Goal: Transaction & Acquisition: Purchase product/service

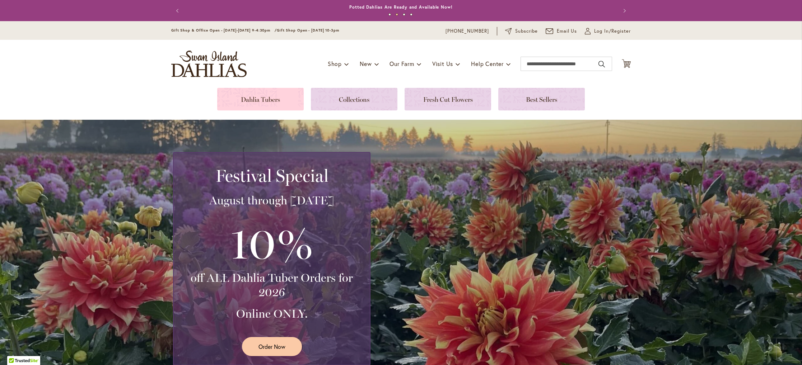
click at [241, 97] on link at bounding box center [260, 99] width 86 height 23
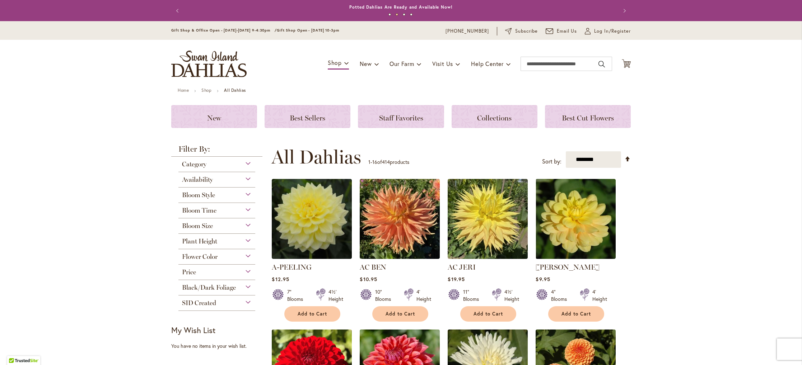
click at [191, 255] on span "Flower Color" at bounding box center [200, 257] width 36 height 8
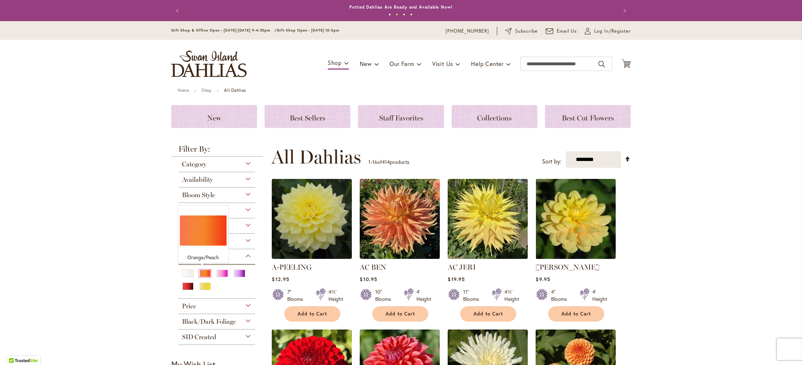
click at [202, 272] on div "Orange/Peach" at bounding box center [204, 274] width 11 height 8
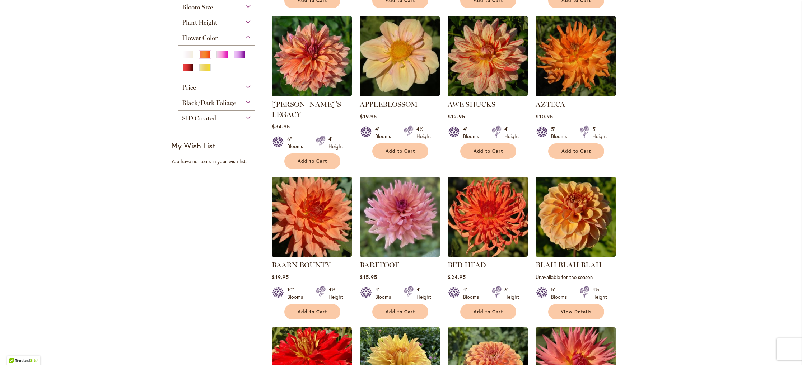
scroll to position [303, 0]
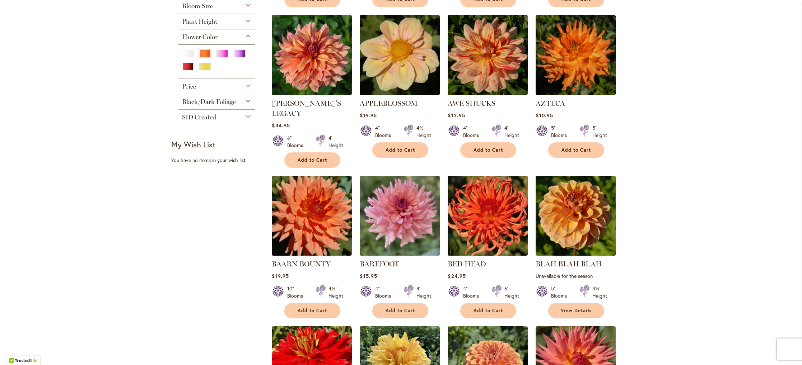
click at [468, 190] on img at bounding box center [488, 216] width 84 height 84
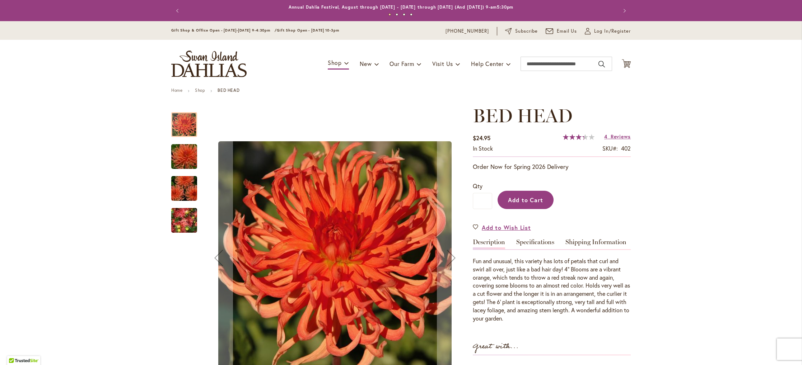
click at [525, 195] on button "Add to Cart" at bounding box center [525, 200] width 56 height 18
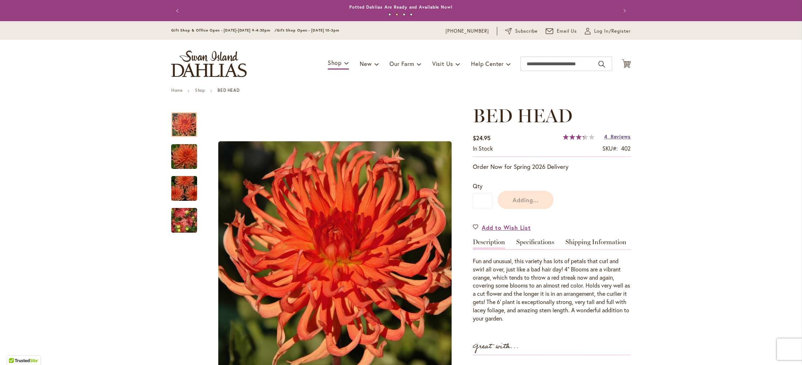
click at [612, 138] on span "Reviews" at bounding box center [620, 136] width 20 height 7
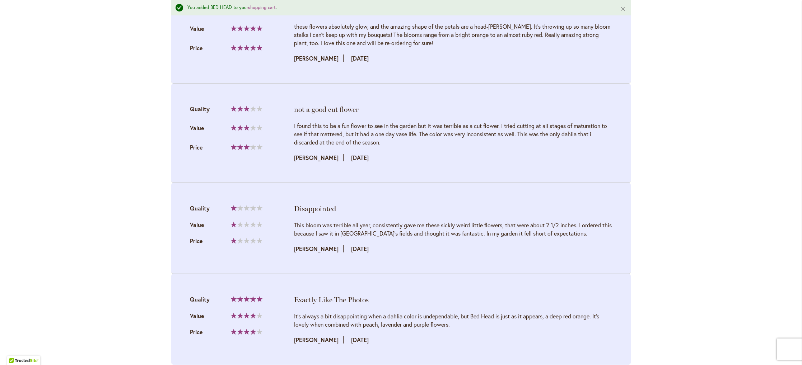
scroll to position [831, 0]
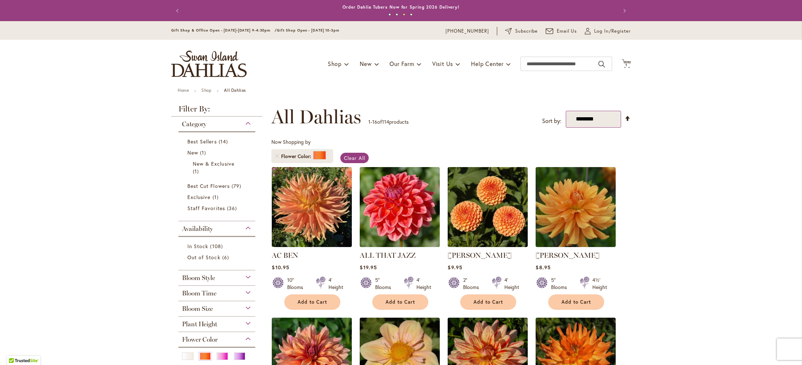
click at [578, 122] on select "**********" at bounding box center [593, 119] width 56 height 17
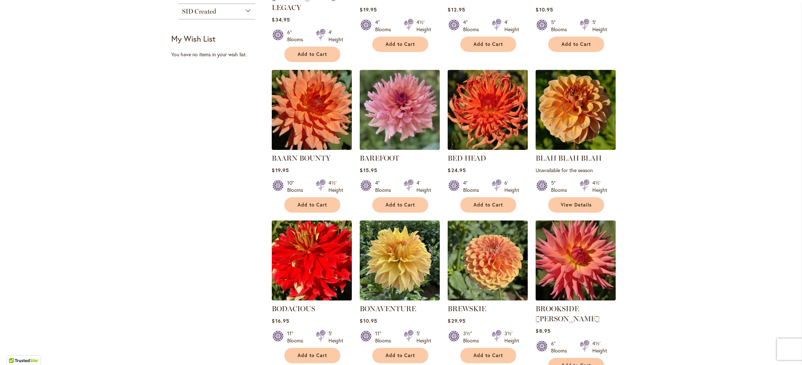
scroll to position [474, 0]
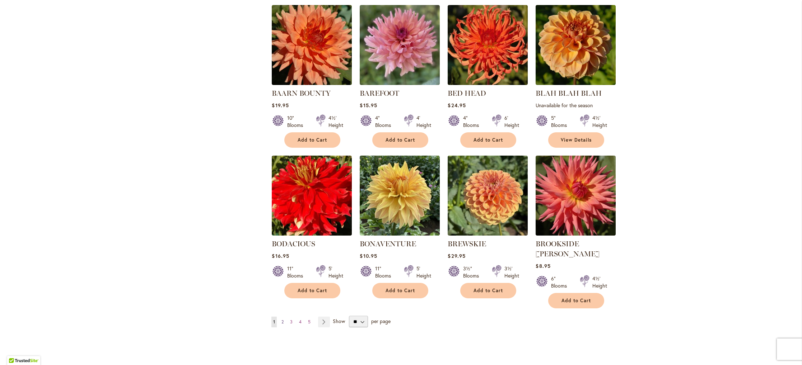
click at [279, 317] on link "Page 2" at bounding box center [282, 322] width 6 height 11
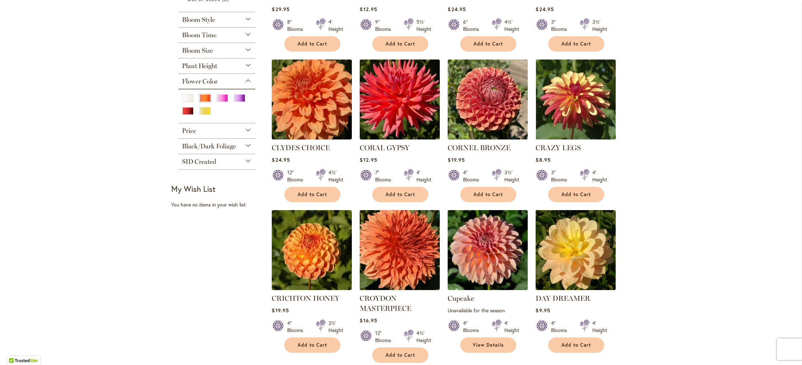
scroll to position [260, 0]
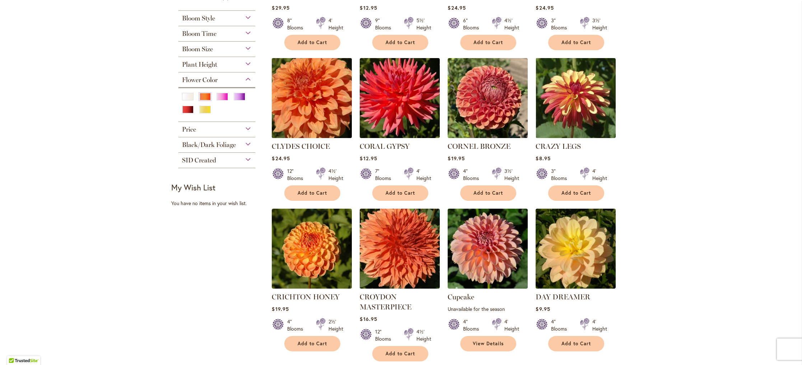
click at [307, 94] on img at bounding box center [312, 98] width 84 height 84
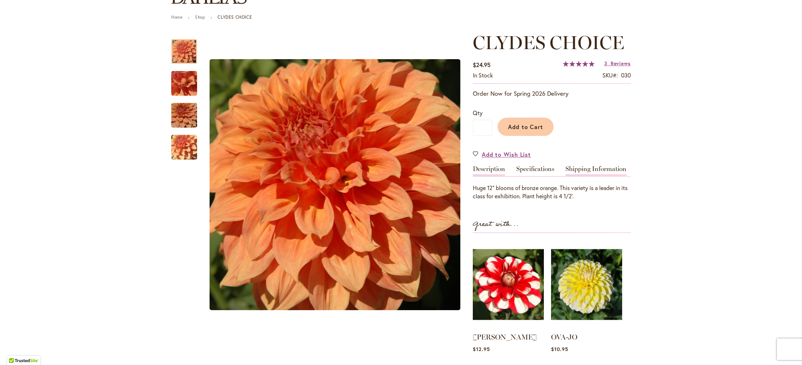
scroll to position [73, 0]
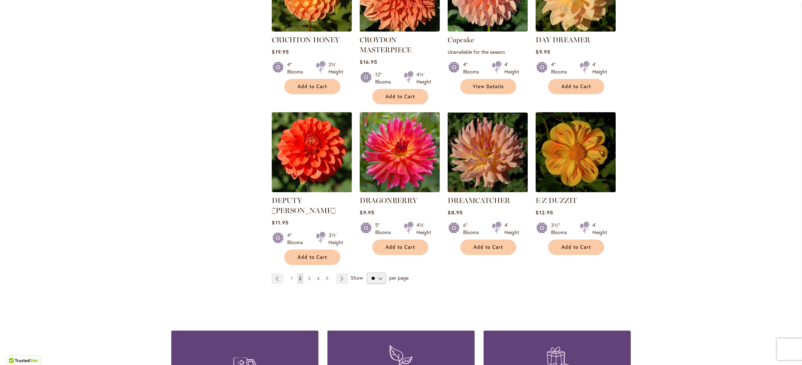
scroll to position [518, 0]
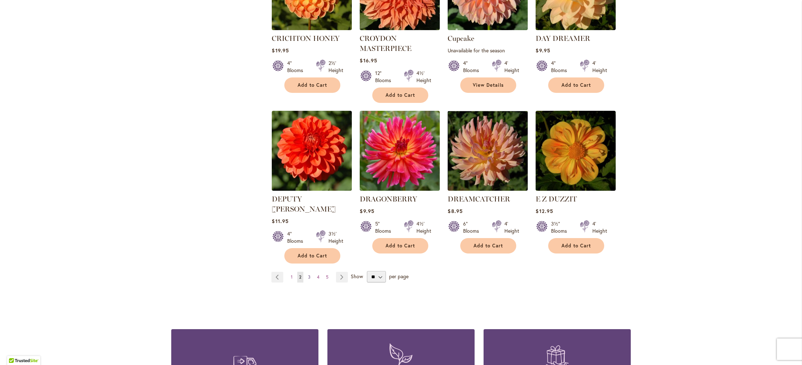
click at [308, 274] on span "3" at bounding box center [309, 276] width 3 height 5
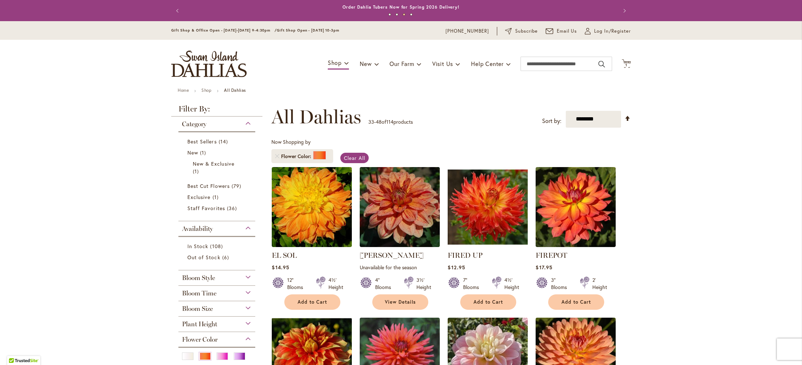
click at [195, 278] on span "Bloom Style" at bounding box center [198, 278] width 33 height 8
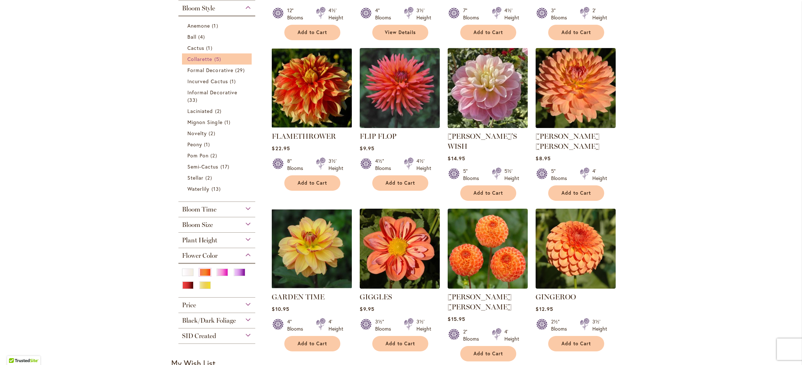
click at [193, 58] on span "Collarette" at bounding box center [199, 59] width 25 height 7
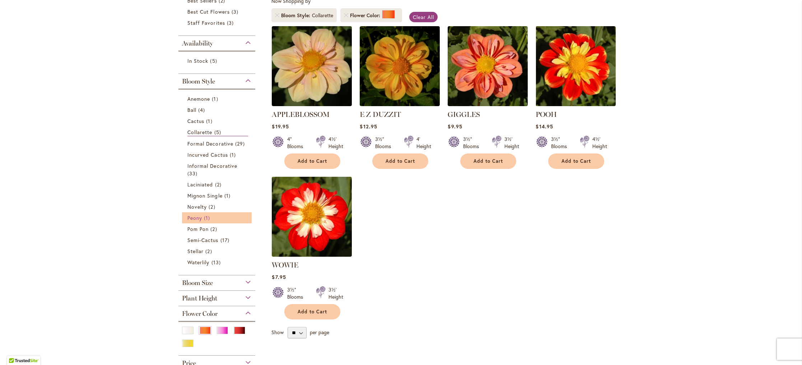
scroll to position [173, 0]
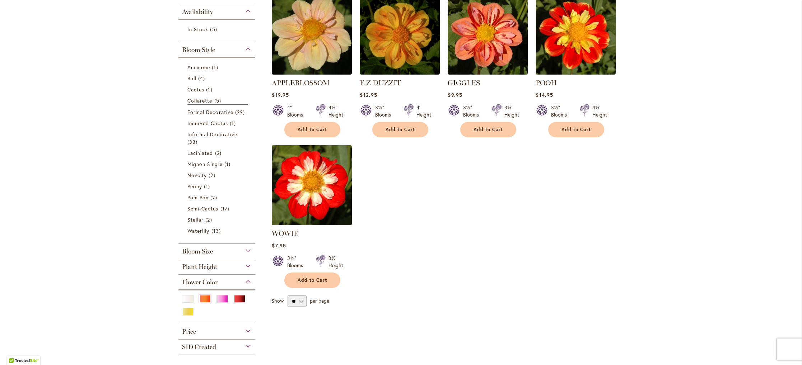
click at [244, 281] on div "Flower Color" at bounding box center [216, 280] width 77 height 11
click at [206, 283] on span "Flower Color" at bounding box center [200, 282] width 36 height 8
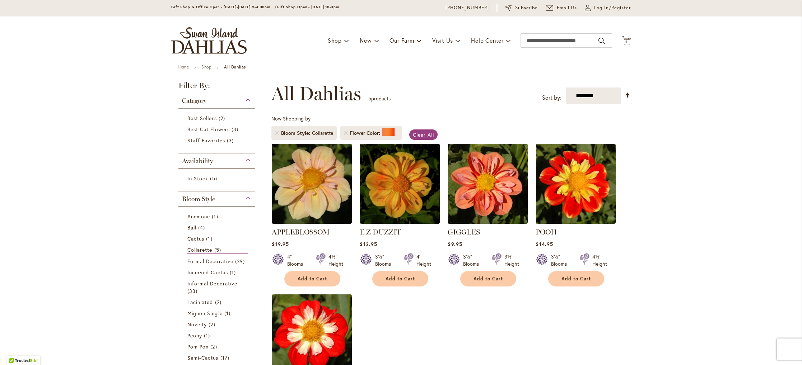
scroll to position [0, 0]
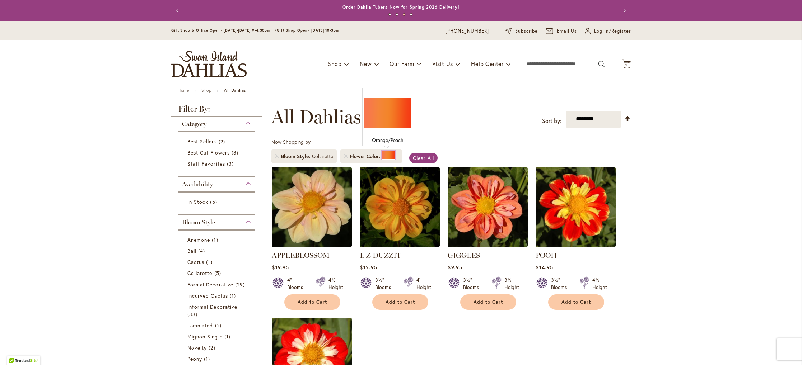
click at [385, 156] on div at bounding box center [388, 155] width 13 height 9
click at [418, 157] on span "Clear All" at bounding box center [423, 158] width 21 height 7
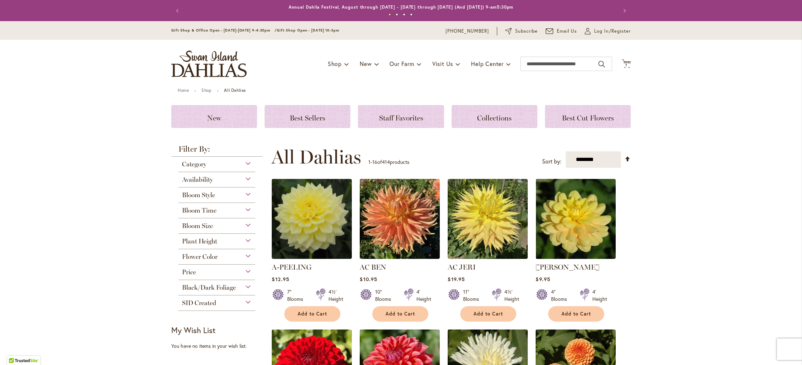
click at [198, 193] on span "Bloom Style" at bounding box center [198, 195] width 33 height 8
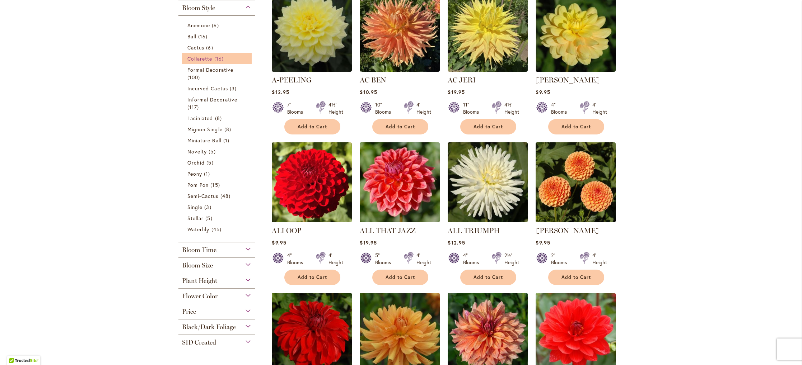
click at [194, 58] on span "Collarette" at bounding box center [199, 58] width 25 height 7
